Goal: Information Seeking & Learning: Find specific fact

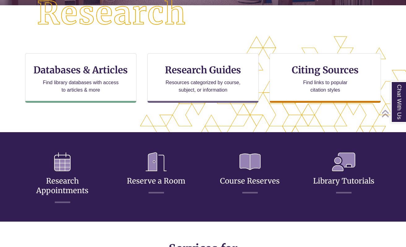
scroll to position [175, 0]
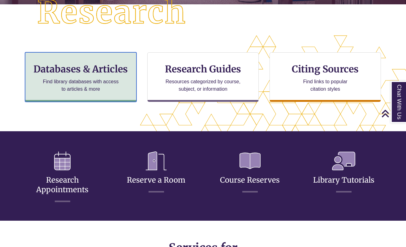
click at [84, 70] on h3 "Databases & Articles" at bounding box center [80, 69] width 101 height 12
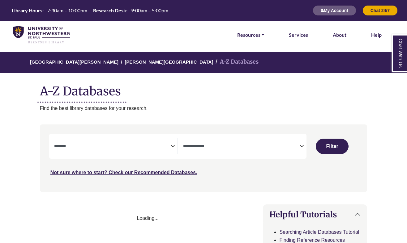
select select "Database Subject Filter"
select select "Database Types Filter"
select select "Database Subject Filter"
select select "Database Types Filter"
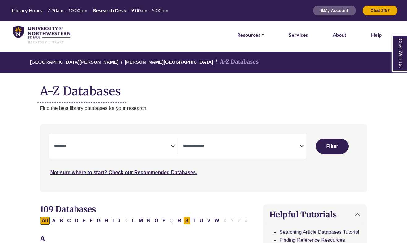
click at [186, 221] on button "S" at bounding box center [186, 221] width 7 height 8
select select "Database Subject Filter"
select select "Database Types Filter"
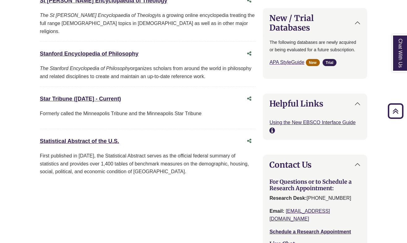
scroll to position [527, 0]
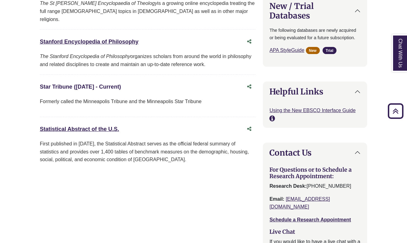
click at [75, 84] on link "Star Tribune (1/1/1986 - Current) This link opens in a new window" at bounding box center [80, 87] width 81 height 6
